Goal: Information Seeking & Learning: Learn about a topic

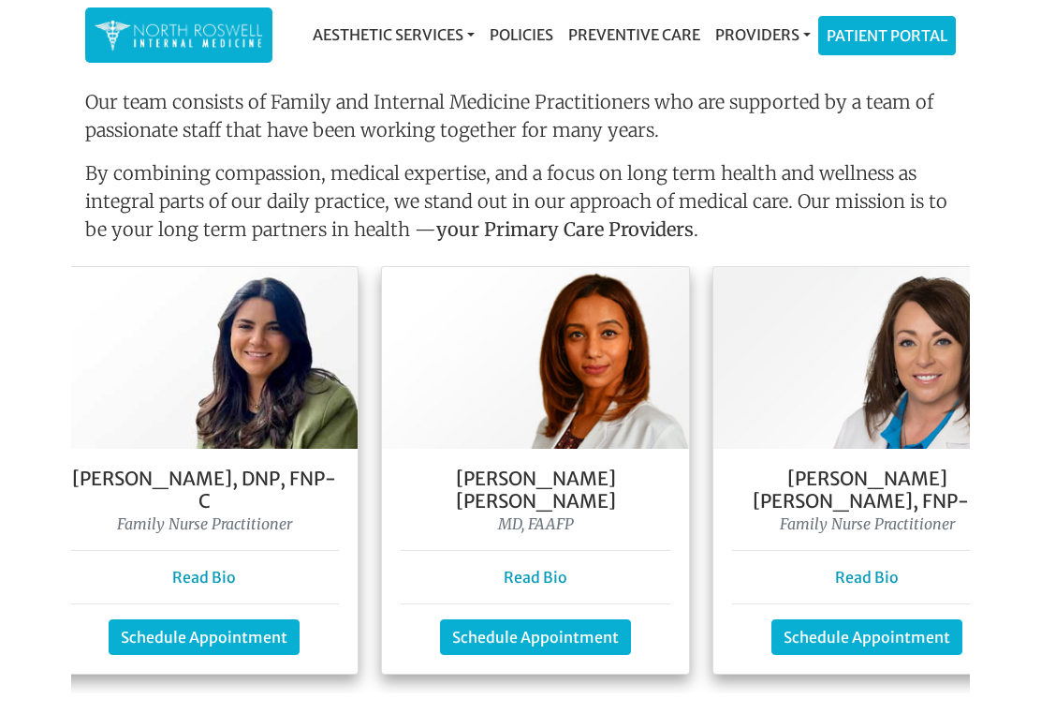
scroll to position [0, 364]
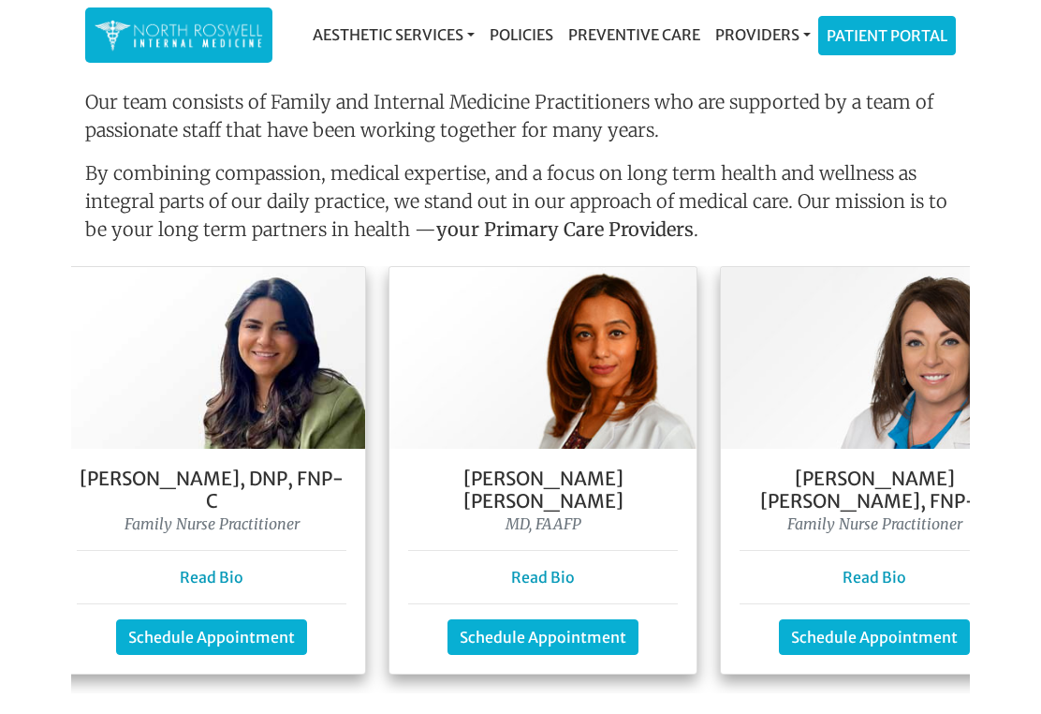
click at [549, 568] on link "Read Bio" at bounding box center [543, 577] width 64 height 19
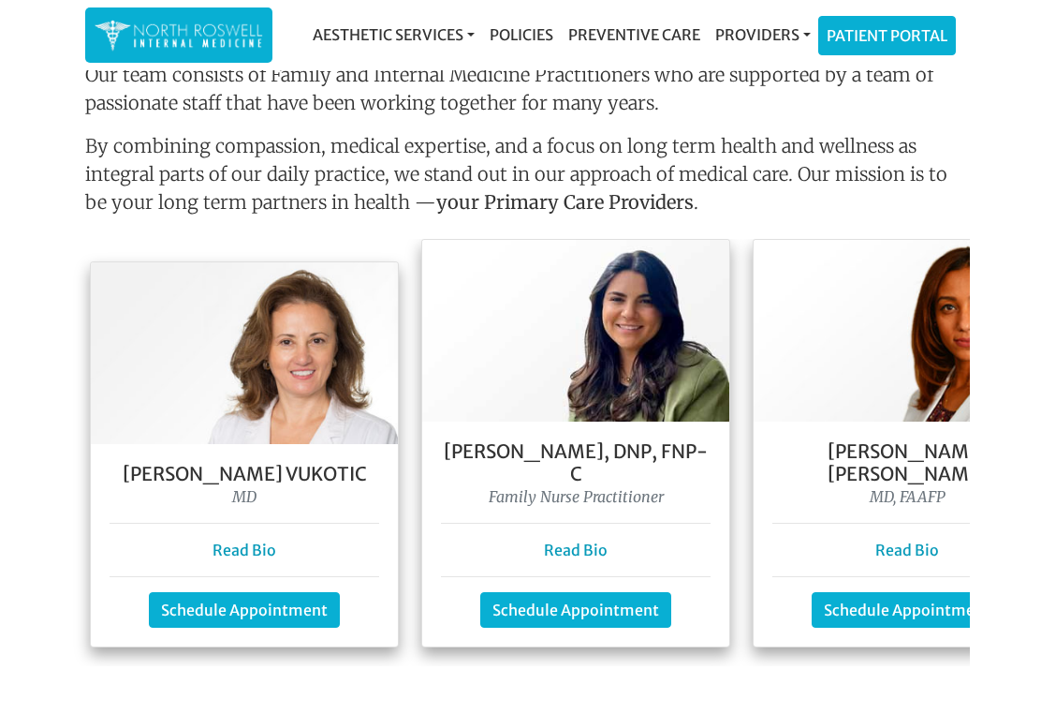
scroll to position [0, 0]
click at [243, 540] on link "Read Bio" at bounding box center [245, 549] width 64 height 19
